Goal: Transaction & Acquisition: Obtain resource

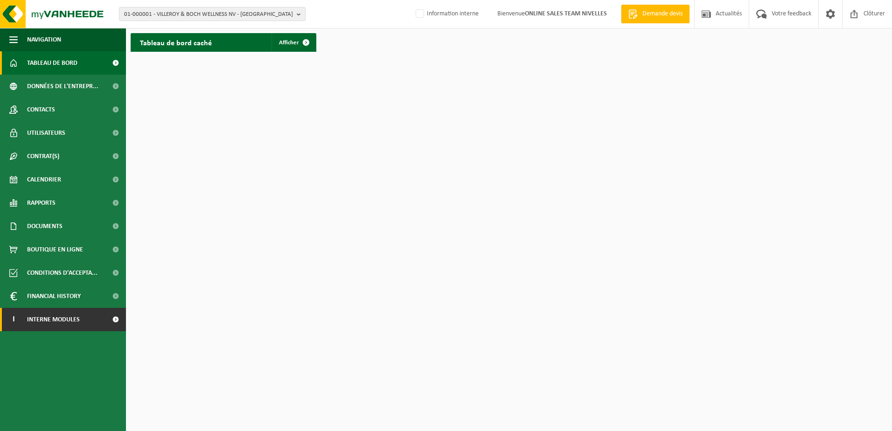
click at [60, 317] on span "Interne modules" at bounding box center [53, 319] width 53 height 23
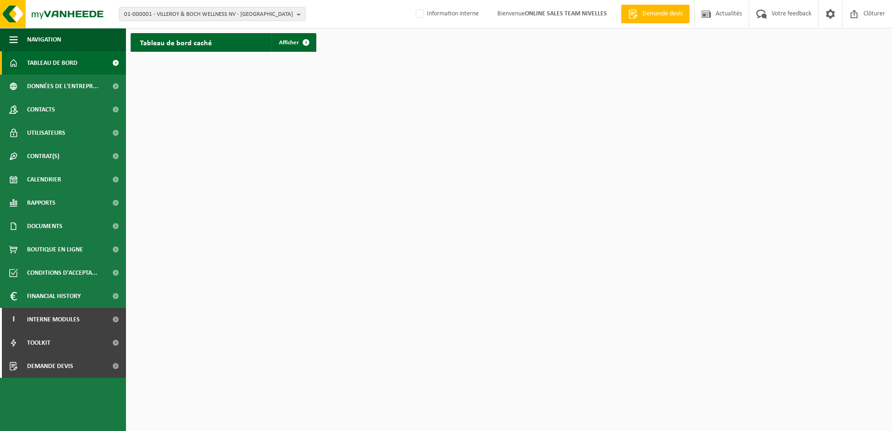
drag, startPoint x: 102, startPoint y: 371, endPoint x: 207, endPoint y: 351, distance: 106.8
click at [102, 372] on link "Demande devis" at bounding box center [63, 365] width 126 height 23
click at [415, 17] on label "Information interne" at bounding box center [446, 14] width 65 height 14
click at [412, 0] on input "Information interne" at bounding box center [412, 0] width 0 height 0
checkbox input "true"
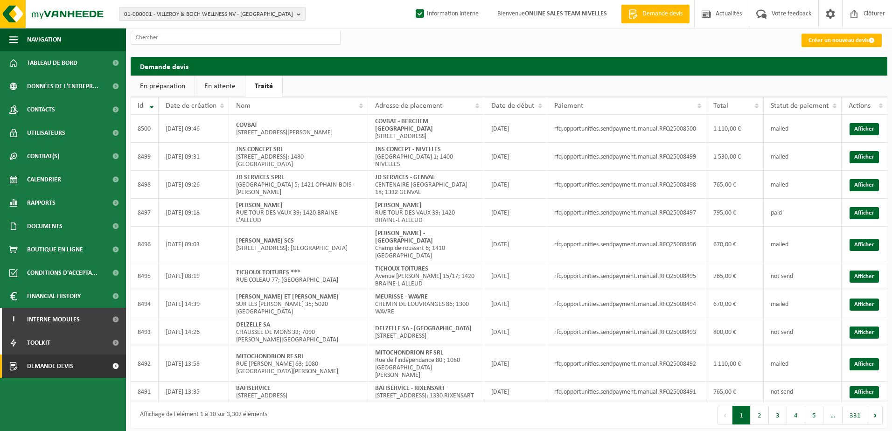
click at [211, 78] on link "En attente" at bounding box center [220, 86] width 50 height 21
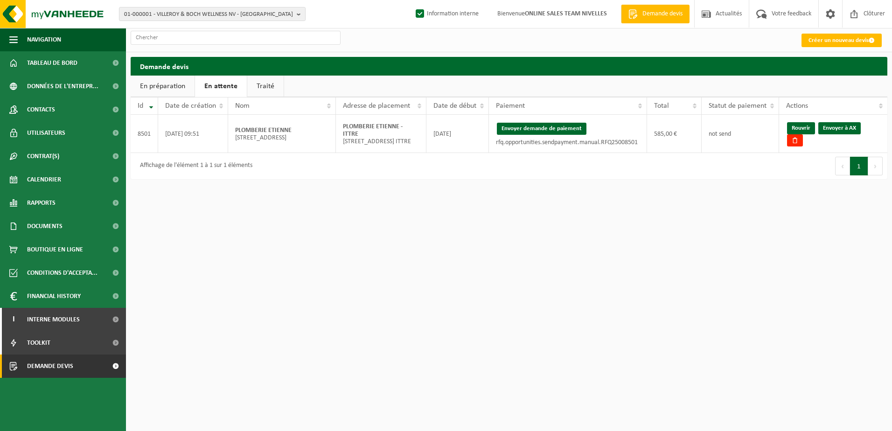
click at [259, 90] on link "Traité" at bounding box center [265, 86] width 36 height 21
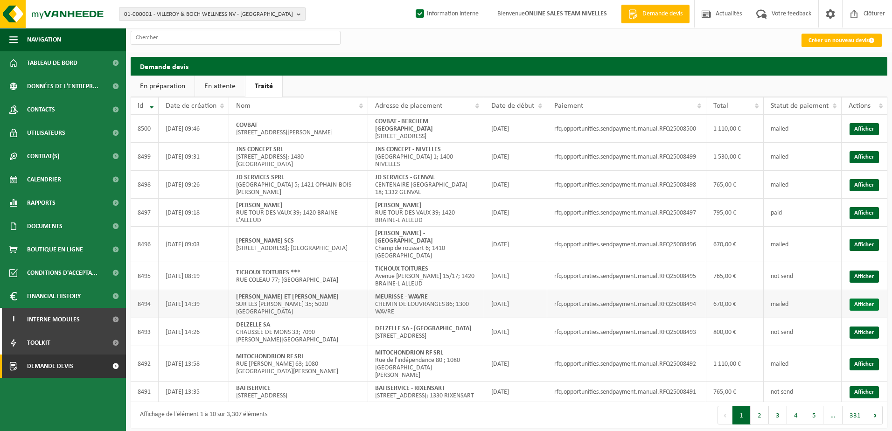
click at [853, 298] on link "Afficher" at bounding box center [863, 304] width 29 height 12
click at [858, 270] on link "Afficher" at bounding box center [863, 276] width 29 height 12
click at [877, 239] on link "Afficher" at bounding box center [863, 245] width 29 height 12
click at [853, 207] on link "Afficher" at bounding box center [863, 213] width 29 height 12
click at [867, 179] on link "Afficher" at bounding box center [863, 185] width 29 height 12
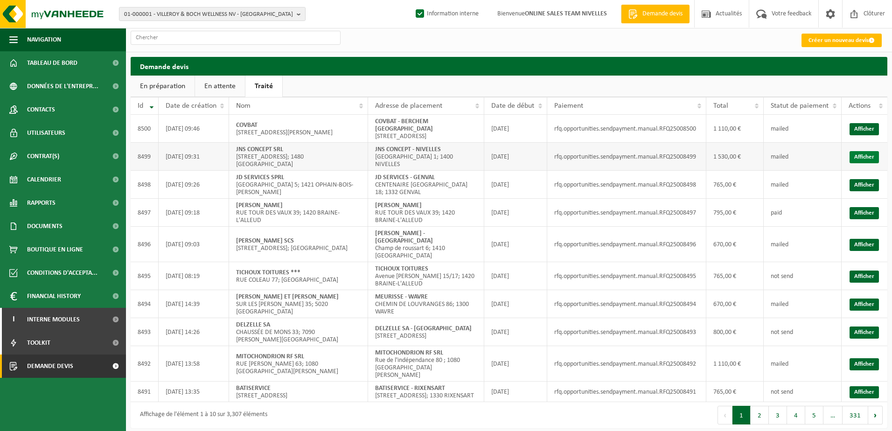
click at [856, 155] on link "Afficher" at bounding box center [863, 157] width 29 height 12
click at [875, 131] on link "Afficher" at bounding box center [863, 129] width 29 height 12
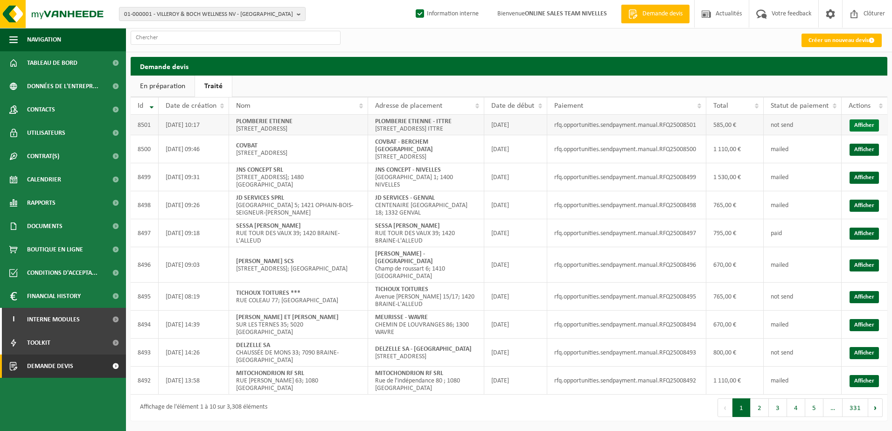
click at [859, 127] on link "Afficher" at bounding box center [863, 125] width 29 height 12
click at [758, 398] on button "2" at bounding box center [759, 407] width 18 height 19
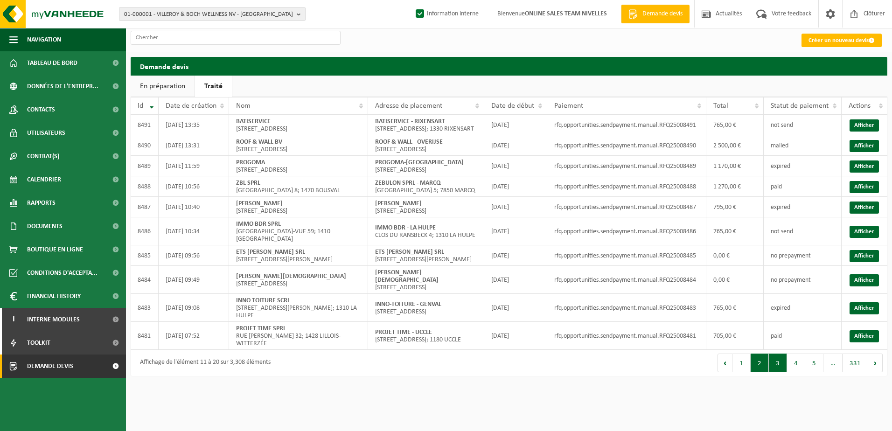
click at [773, 372] on button "3" at bounding box center [777, 362] width 18 height 19
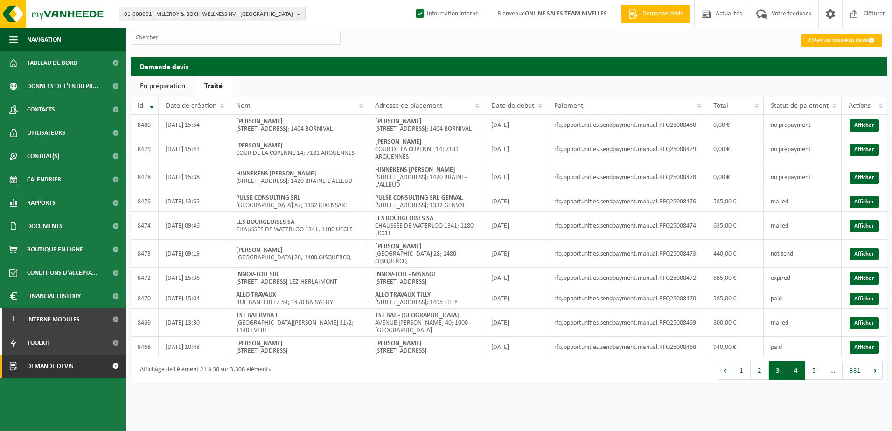
click at [793, 380] on button "4" at bounding box center [796, 370] width 18 height 19
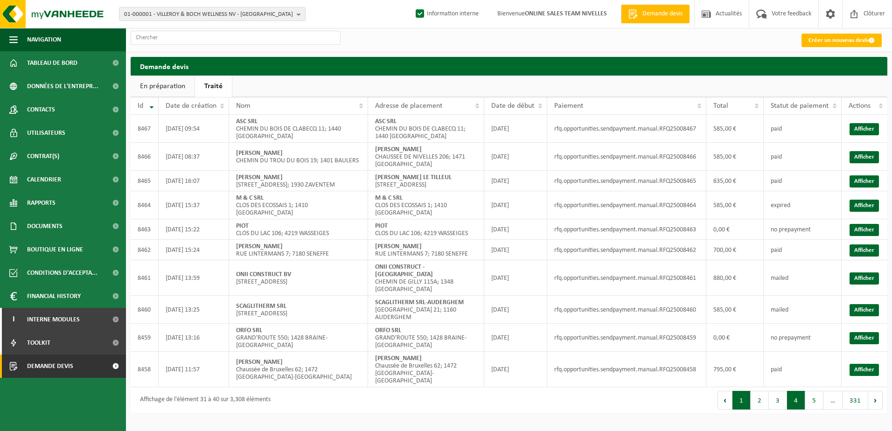
click at [745, 401] on button "1" at bounding box center [741, 400] width 18 height 19
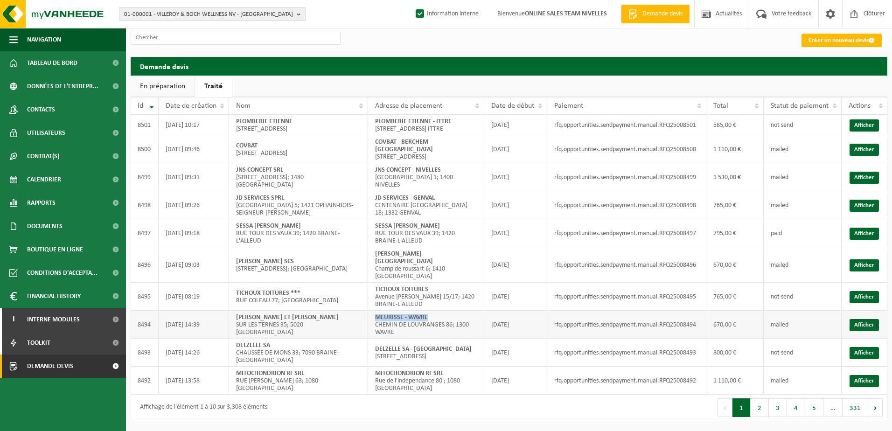
drag, startPoint x: 427, startPoint y: 302, endPoint x: 375, endPoint y: 302, distance: 51.8
click at [375, 314] on strong "MEURISSE - WAVRE" at bounding box center [401, 317] width 53 height 7
copy strong "MEURISSE - WAVRE"
click at [875, 319] on link "Afficher" at bounding box center [863, 325] width 29 height 12
drag, startPoint x: 432, startPoint y: 273, endPoint x: 373, endPoint y: 277, distance: 59.4
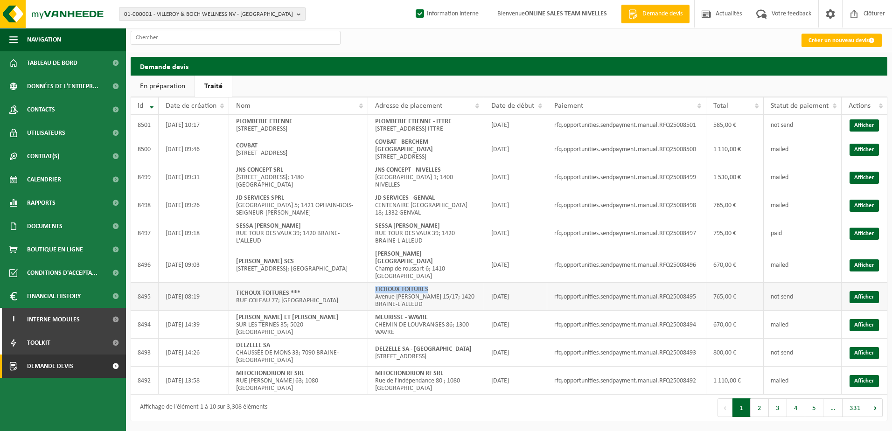
click at [373, 283] on td "TICHOUX TOITURES Avenue Alphone Allard 15/17; 1420 BRAINE-L'ALLEUD" at bounding box center [426, 297] width 116 height 28
copy strong "TICHOUX TOITURES"
click at [852, 291] on link "Afficher" at bounding box center [863, 297] width 29 height 12
drag, startPoint x: 453, startPoint y: 248, endPoint x: 374, endPoint y: 248, distance: 78.3
click at [375, 250] on strong "[PERSON_NAME] - [GEOGRAPHIC_DATA]" at bounding box center [404, 257] width 58 height 14
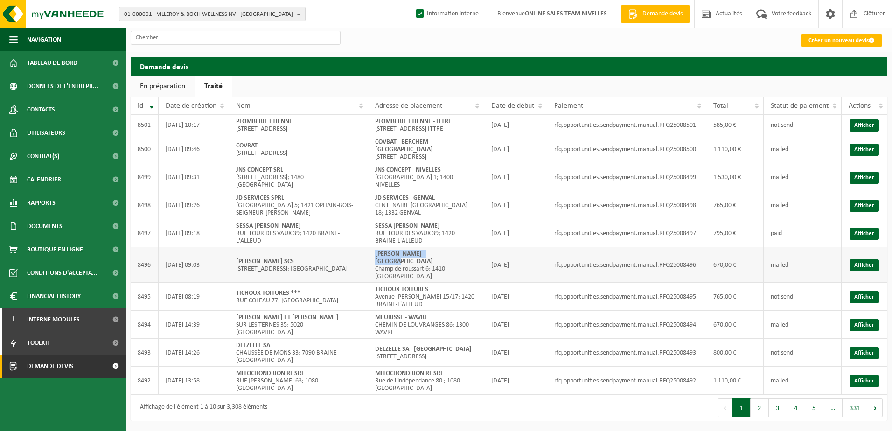
copy strong "[PERSON_NAME] - [GEOGRAPHIC_DATA]"
click at [867, 259] on link "Afficher" at bounding box center [863, 265] width 29 height 12
drag, startPoint x: 418, startPoint y: 218, endPoint x: 375, endPoint y: 216, distance: 42.5
click at [375, 222] on strong "SESSA [PERSON_NAME]" at bounding box center [407, 225] width 65 height 7
copy strong "SESSA [PERSON_NAME]"
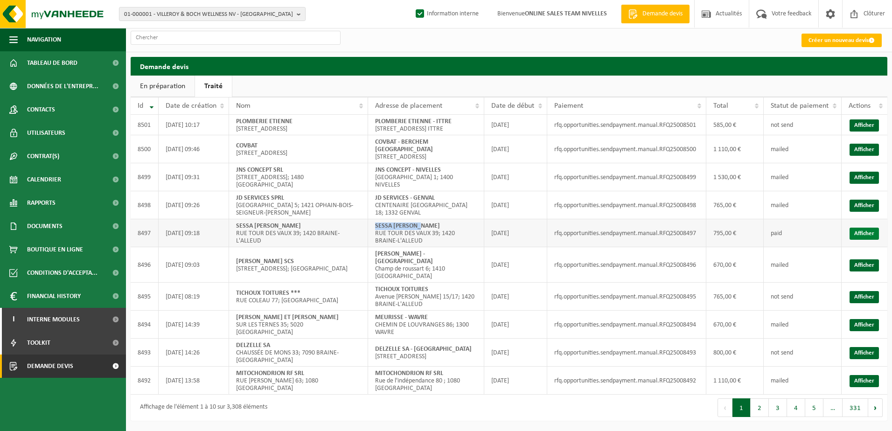
click at [861, 228] on link "Afficher" at bounding box center [863, 234] width 29 height 12
drag, startPoint x: 437, startPoint y: 190, endPoint x: 374, endPoint y: 190, distance: 63.9
click at [374, 191] on td "JD SERVICES - GENVAL CENTENAIRE 2EME AVENUE 18; 1332 GENVAL" at bounding box center [426, 205] width 116 height 28
copy strong "JD SERVICES - GENVAL"
click at [866, 200] on link "Afficher" at bounding box center [863, 206] width 29 height 12
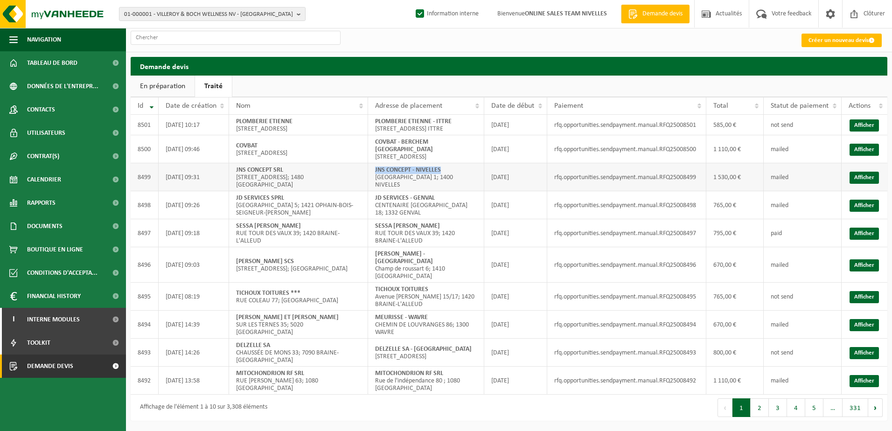
drag, startPoint x: 443, startPoint y: 171, endPoint x: 374, endPoint y: 170, distance: 68.6
click at [374, 170] on td "JNS CONCEPT - NIVELLES Faubourg de Mons 1; 1400 NIVELLES" at bounding box center [426, 177] width 116 height 28
copy strong "JNS CONCEPT - NIVELLES"
click at [865, 173] on link "Afficher" at bounding box center [863, 178] width 29 height 12
drag, startPoint x: 696, startPoint y: 173, endPoint x: 659, endPoint y: 175, distance: 36.9
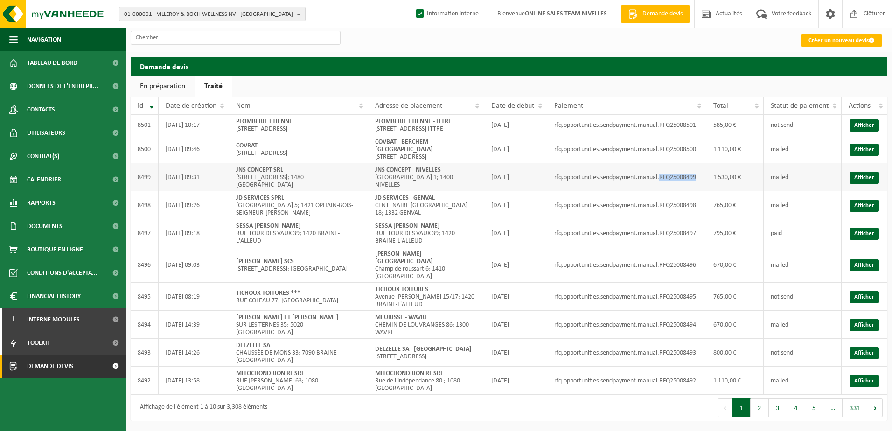
click at [659, 175] on td "rfq.opportunities.sendpayment.manual.RFQ25008499" at bounding box center [626, 177] width 159 height 28
copy td "RFQ25008499"
drag, startPoint x: 469, startPoint y: 143, endPoint x: 375, endPoint y: 143, distance: 94.2
click at [375, 143] on strong "COVBAT - BERCHEM [GEOGRAPHIC_DATA]" at bounding box center [404, 145] width 58 height 14
copy strong "COVBAT - BERCHEM [GEOGRAPHIC_DATA]"
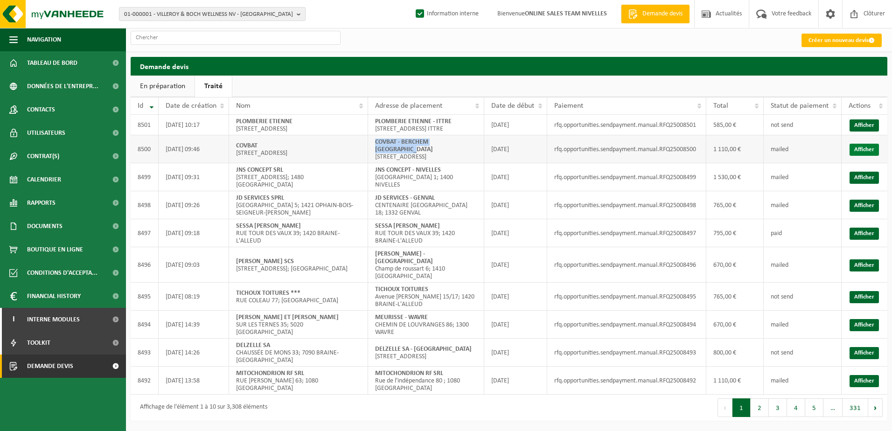
click at [870, 150] on link "Afficher" at bounding box center [863, 150] width 29 height 12
click at [456, 123] on td "PLOMBERIE ETIENNE - ITTRE RUE HAUTE 41; 1460 ITTRE" at bounding box center [426, 125] width 116 height 21
drag, startPoint x: 455, startPoint y: 120, endPoint x: 374, endPoint y: 119, distance: 81.1
click at [374, 119] on td "PLOMBERIE ETIENNE - ITTRE RUE HAUTE 41; 1460 ITTRE" at bounding box center [426, 125] width 116 height 21
copy strong "PLOMBERIE ETIENNE - ITTRE"
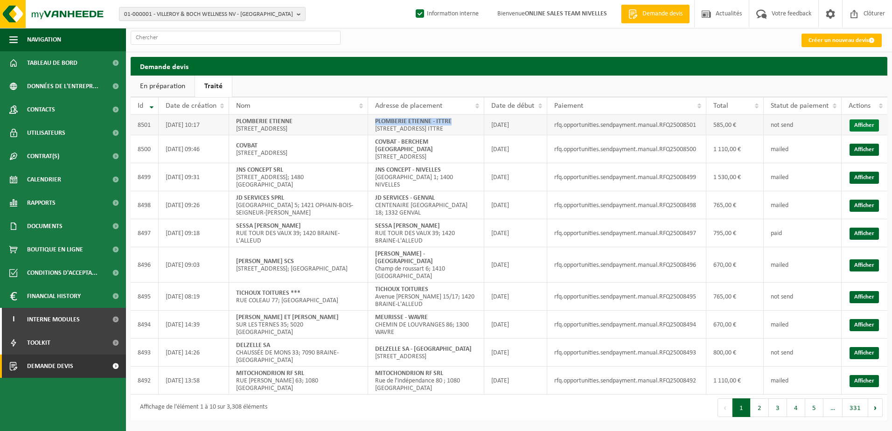
click at [869, 126] on link "Afficher" at bounding box center [863, 125] width 29 height 12
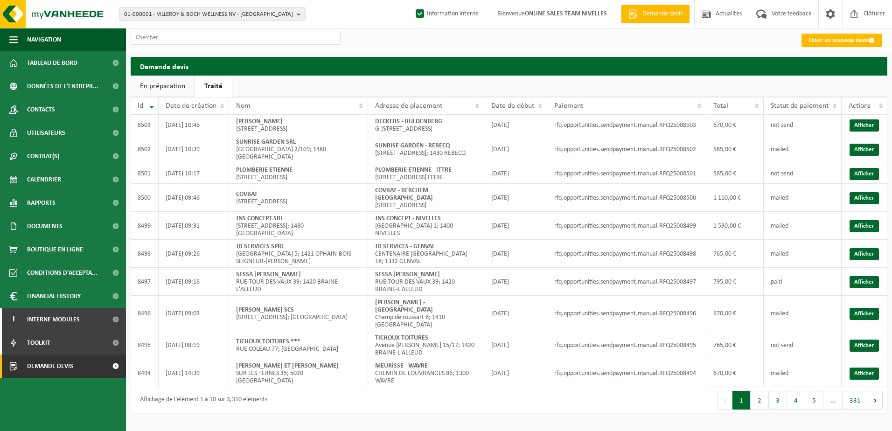
click at [433, 410] on html "01-000001 - VILLEROY & BOCH WELLNESS NV - ROESELARE 01-000001 - VILLEROY & BOCH…" at bounding box center [446, 215] width 892 height 431
drag, startPoint x: 470, startPoint y: 191, endPoint x: 374, endPoint y: 190, distance: 95.6
click at [374, 190] on td "COVBAT - BERCHEM SAINT AGATHE RUE DU CERISIER 163; 1082 BERCHEM-SAINTE-AGATHE" at bounding box center [426, 198] width 116 height 28
copy strong "COVBAT - BERCHEM SAINT AGATHE"
click at [511, 387] on div "Premier Précédent 1 2 3 4 5 … 331 Suivant Dernier" at bounding box center [698, 400] width 378 height 26
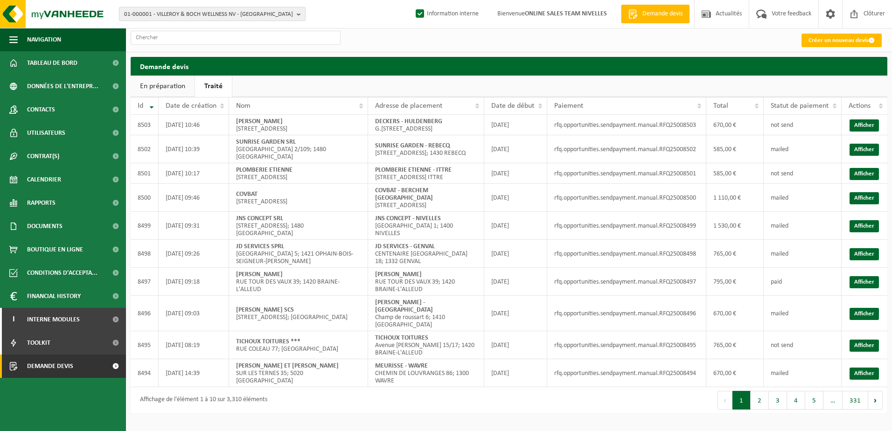
click at [300, 15] on b "button" at bounding box center [301, 13] width 8 height 13
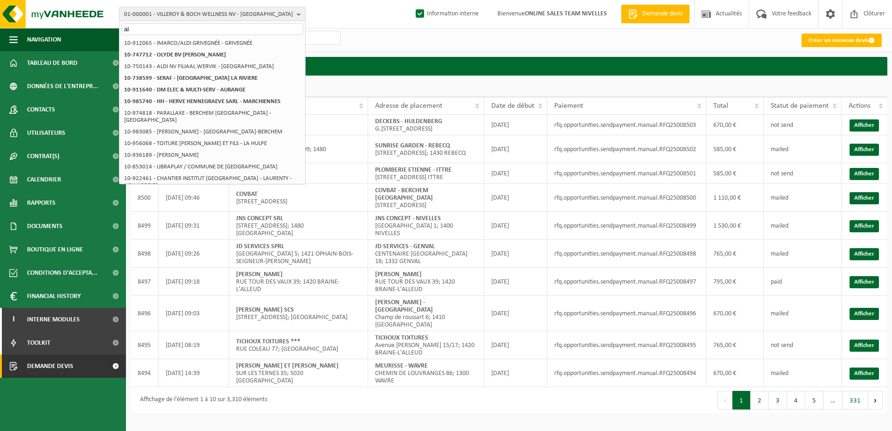
type input "a"
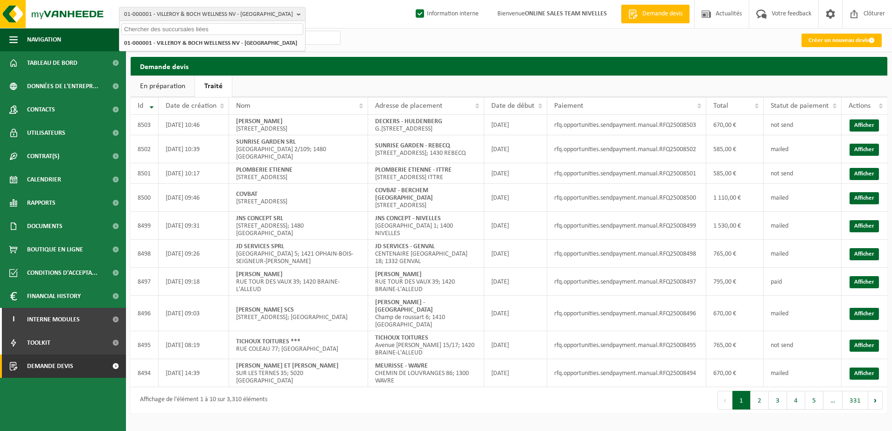
click at [601, 404] on div "Navigation Demande devis Actualités Votre feedback Clôturer Tableau de bord Don…" at bounding box center [446, 211] width 892 height 422
click at [297, 13] on b "button" at bounding box center [301, 13] width 8 height 13
click at [288, 28] on input "text" at bounding box center [212, 29] width 182 height 12
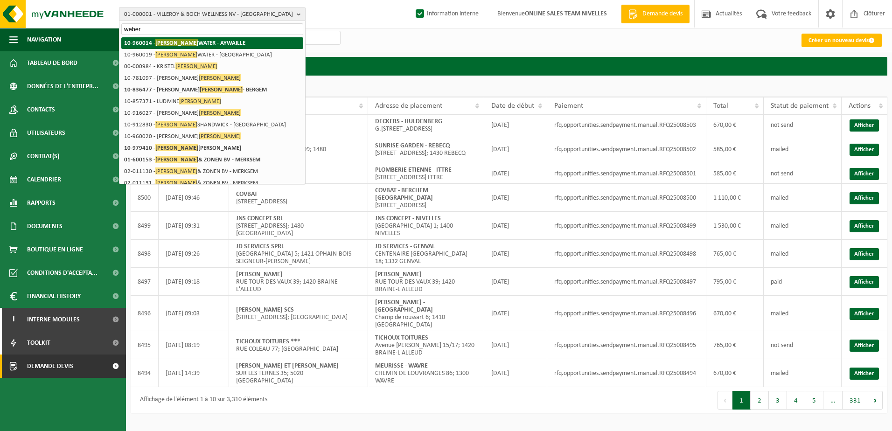
type input "weber"
click at [208, 45] on strong "10-960014 - WEBER WATER - AYWAILLE" at bounding box center [184, 42] width 121 height 7
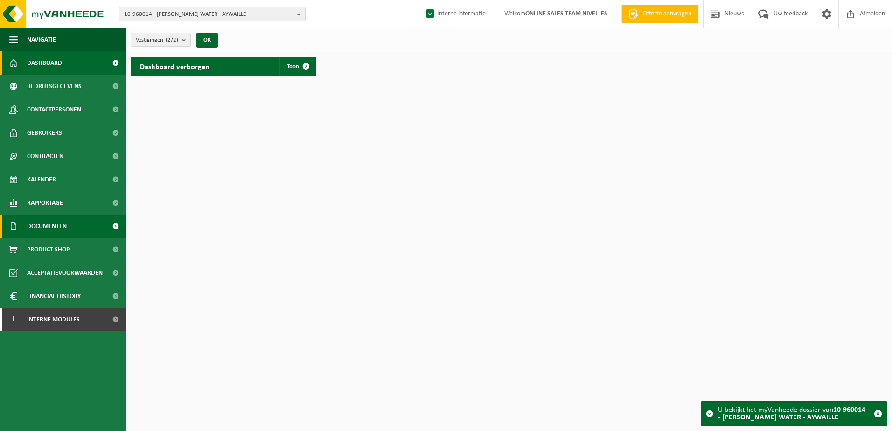
click at [89, 223] on link "Documenten" at bounding box center [63, 226] width 126 height 23
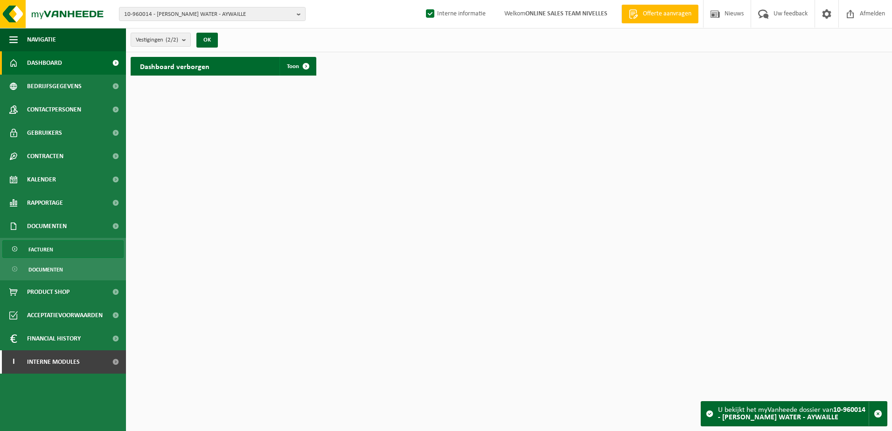
click at [74, 246] on link "Facturen" at bounding box center [62, 249] width 121 height 18
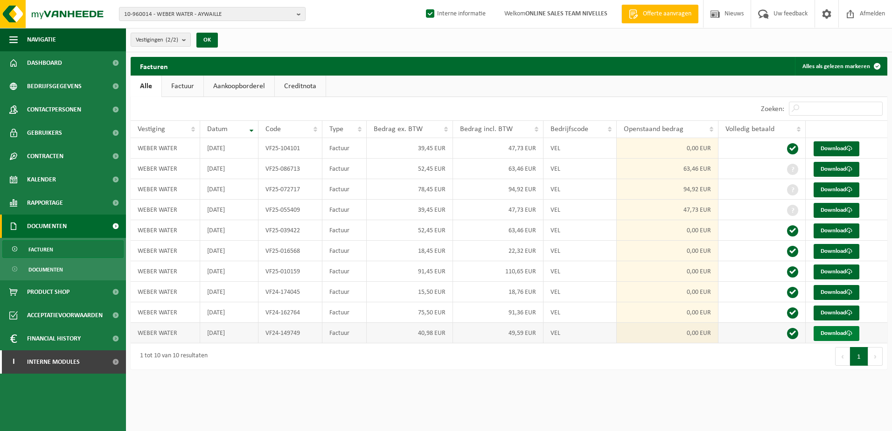
click at [849, 329] on link "Download" at bounding box center [836, 333] width 46 height 15
click at [823, 315] on link "Download" at bounding box center [836, 312] width 46 height 15
click at [820, 293] on link "Download" at bounding box center [836, 292] width 46 height 15
click at [835, 271] on link "Download" at bounding box center [836, 271] width 46 height 15
click at [824, 252] on link "Download" at bounding box center [836, 251] width 46 height 15
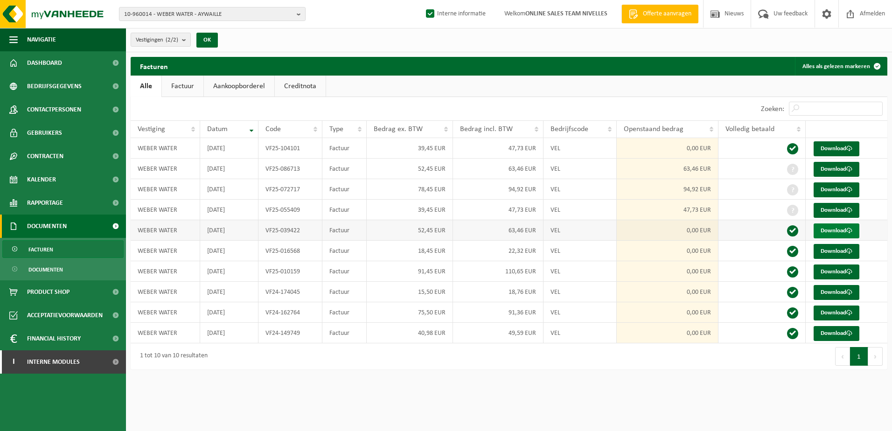
click at [839, 232] on link "Download" at bounding box center [836, 230] width 46 height 15
click at [837, 210] on link "Download" at bounding box center [836, 210] width 46 height 15
click at [852, 187] on span at bounding box center [849, 190] width 6 height 6
click at [783, 413] on html "10-960014 - WEBER WATER - AYWAILLE 10-960014 - WEBER WATER - AYWAILLE 10-960019…" at bounding box center [446, 215] width 892 height 431
click at [833, 168] on link "Download" at bounding box center [836, 169] width 46 height 15
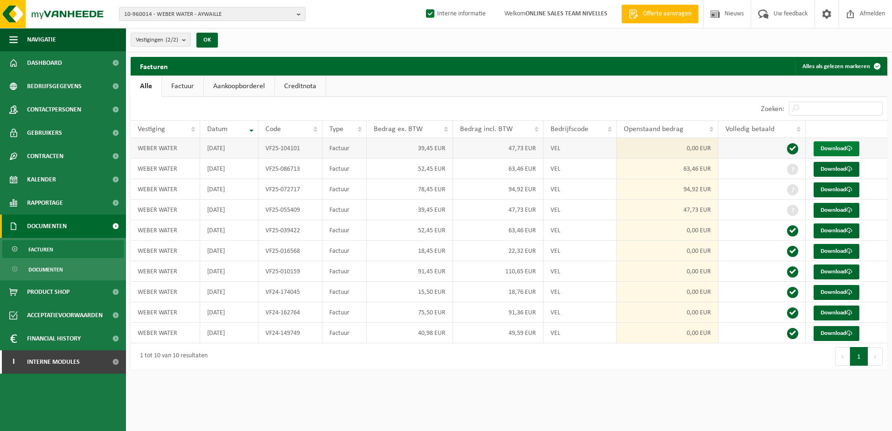
click at [850, 144] on link "Download" at bounding box center [836, 148] width 46 height 15
click at [512, 408] on html "10-960014 - WEBER WATER - AYWAILLE 10-960014 - WEBER WATER - AYWAILLE 10-960019…" at bounding box center [446, 215] width 892 height 431
click at [102, 360] on link "I Interne modules" at bounding box center [63, 361] width 126 height 23
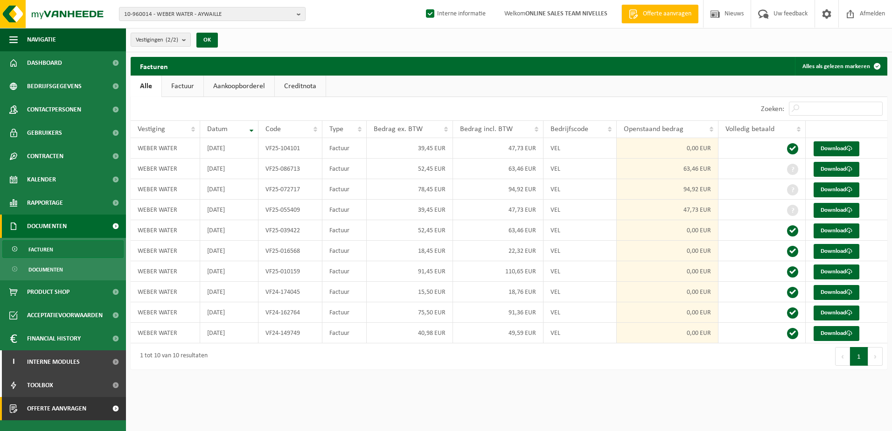
click at [98, 409] on link "Offerte aanvragen" at bounding box center [63, 408] width 126 height 23
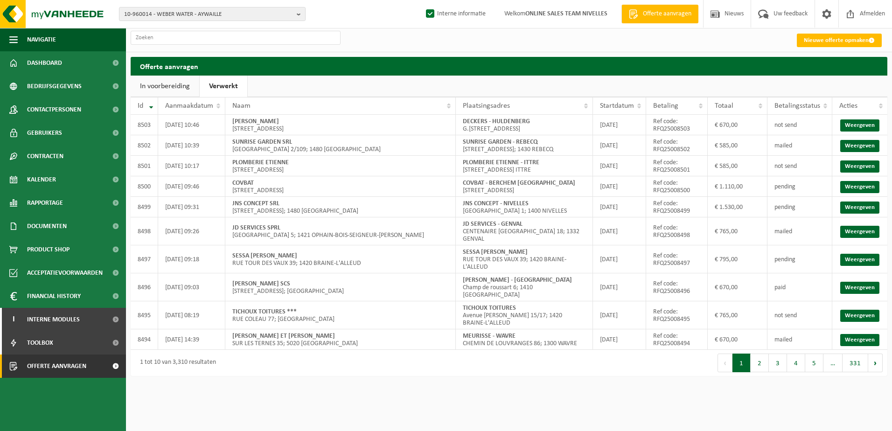
click at [233, 90] on link "Verwerkt" at bounding box center [224, 86] width 48 height 21
